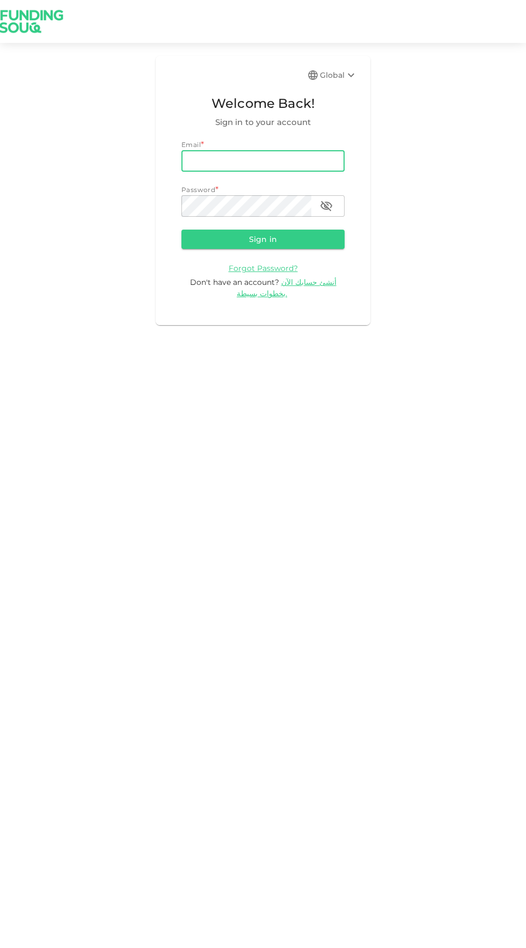
click at [295, 156] on input "email" at bounding box center [262, 160] width 163 height 21
type input "[EMAIL_ADDRESS][DOMAIN_NAME]"
click at [181, 230] on button "Sign in" at bounding box center [262, 239] width 163 height 19
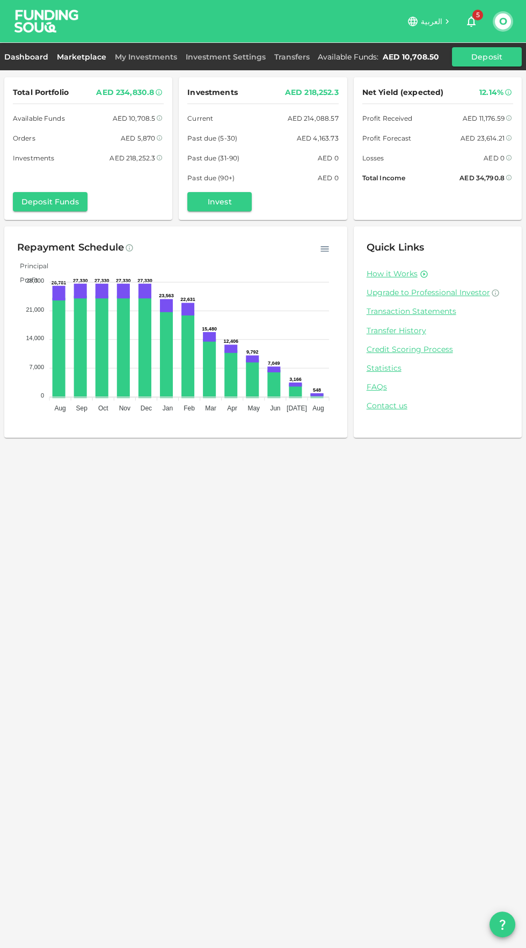
click at [94, 60] on link "Marketplace" at bounding box center [82, 57] width 58 height 10
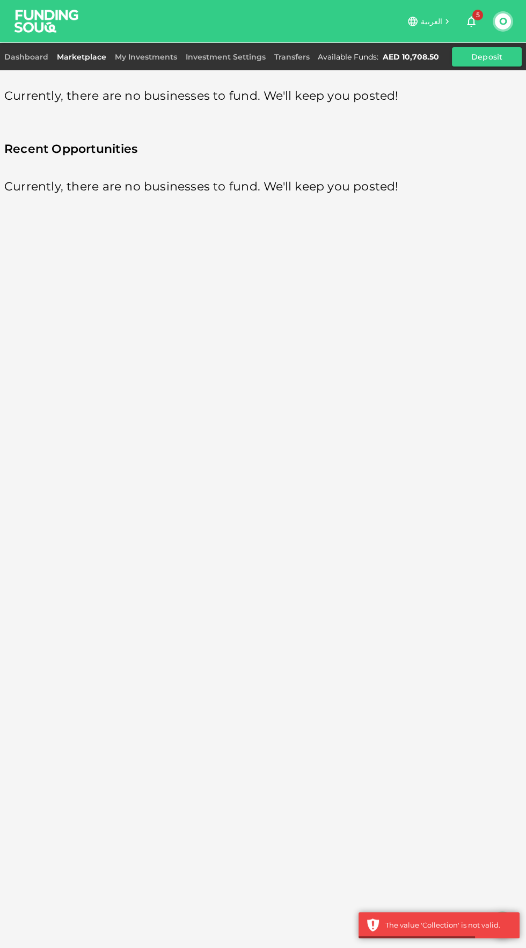
click at [88, 56] on link "Marketplace" at bounding box center [82, 57] width 58 height 10
click at [148, 59] on link "My Investments" at bounding box center [146, 57] width 71 height 10
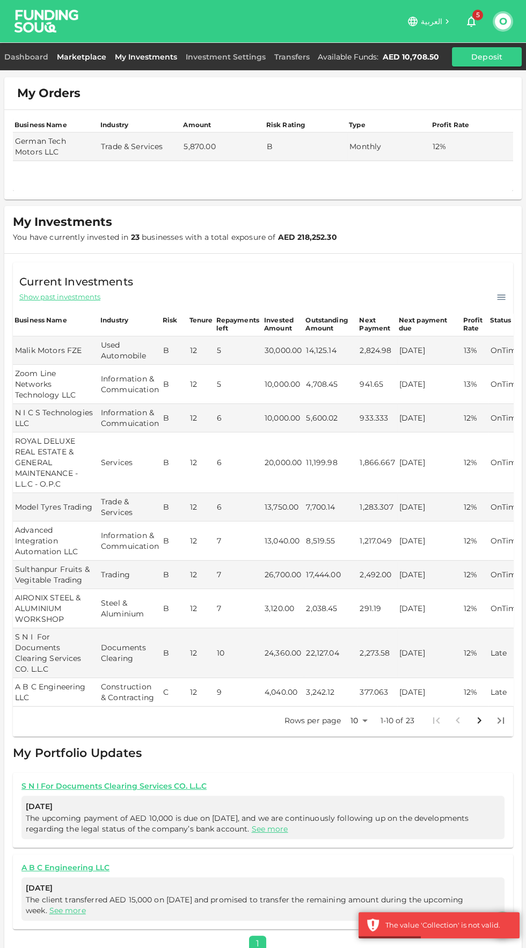
click at [81, 59] on link "Marketplace" at bounding box center [82, 57] width 58 height 10
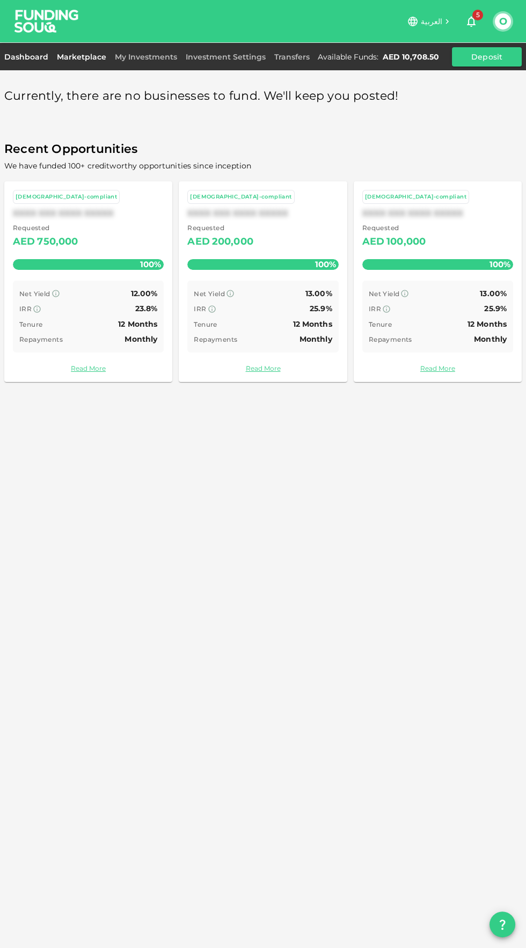
click at [31, 56] on link "Dashboard" at bounding box center [28, 57] width 48 height 10
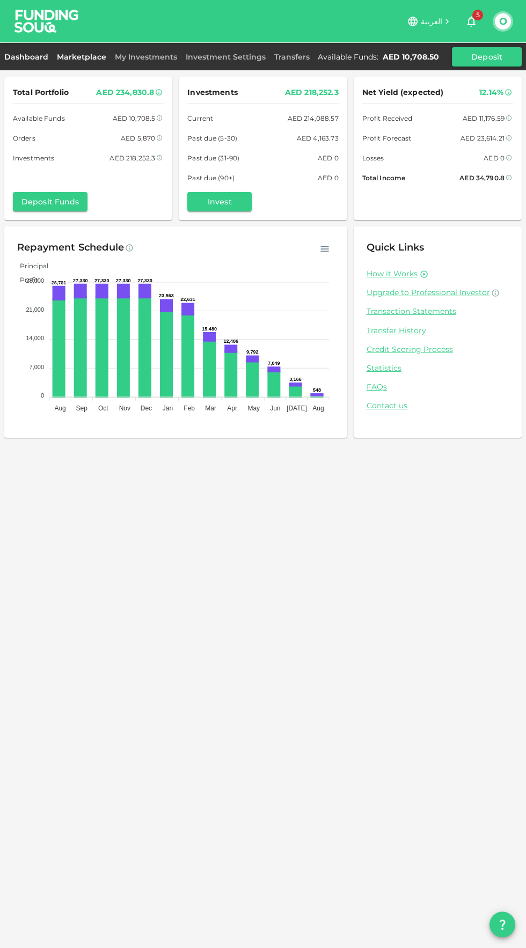
click at [85, 56] on link "Marketplace" at bounding box center [82, 57] width 58 height 10
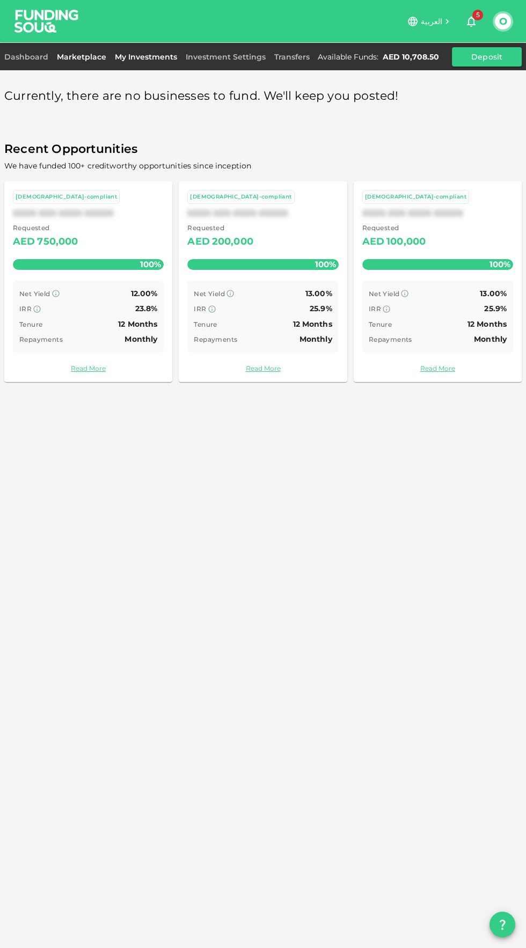
click at [145, 61] on link "My Investments" at bounding box center [146, 57] width 71 height 10
